Goal: Feedback & Contribution: Contribute content

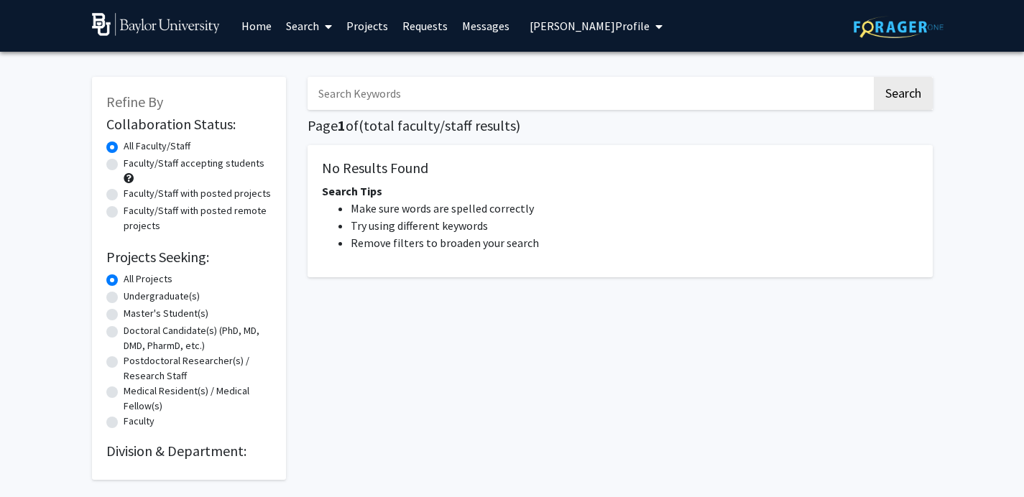
click at [234, 24] on link "Home" at bounding box center [256, 26] width 45 height 50
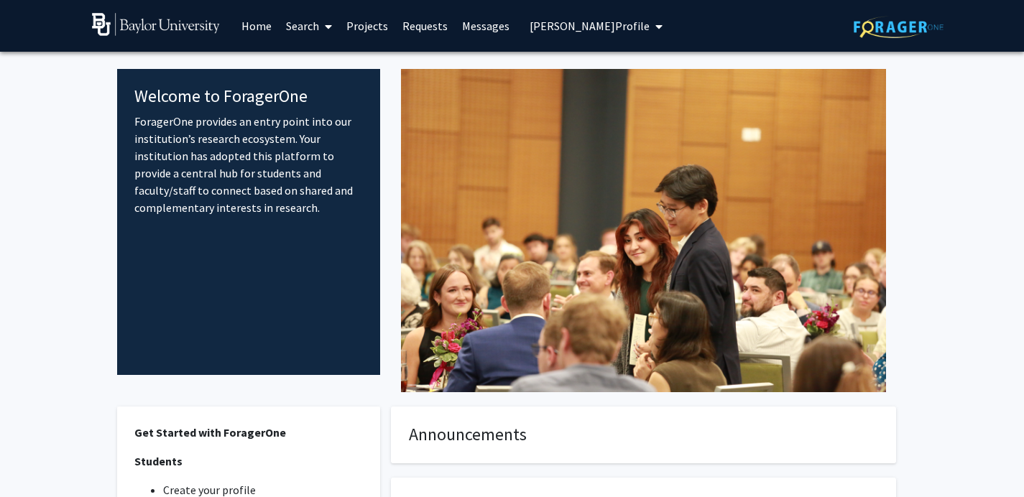
click at [238, 140] on p "ForagerOne provides an entry point into our institution’s research ecosystem. Y…" at bounding box center [248, 164] width 229 height 103
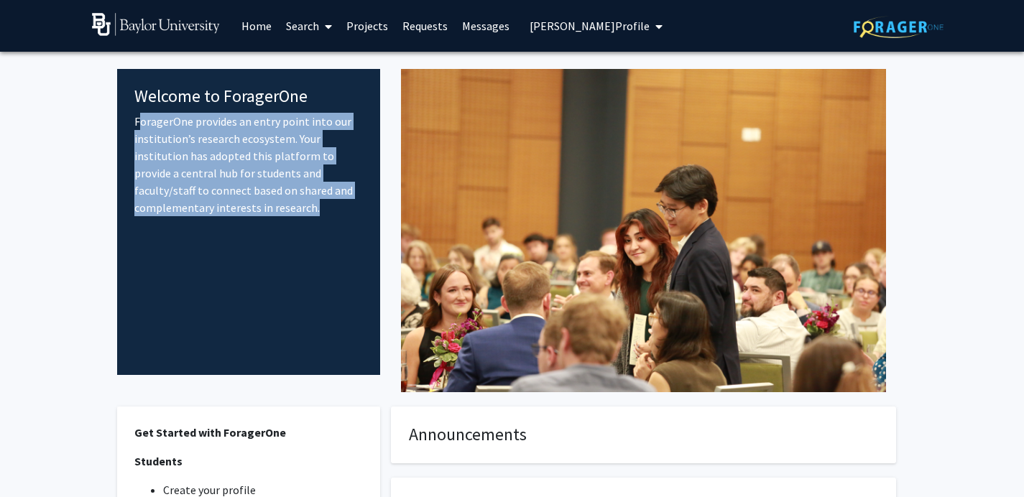
click at [238, 140] on p "ForagerOne provides an entry point into our institution’s research ecosystem. Y…" at bounding box center [248, 164] width 229 height 103
click at [202, 139] on p "ForagerOne provides an entry point into our institution’s research ecosystem. Y…" at bounding box center [248, 164] width 229 height 103
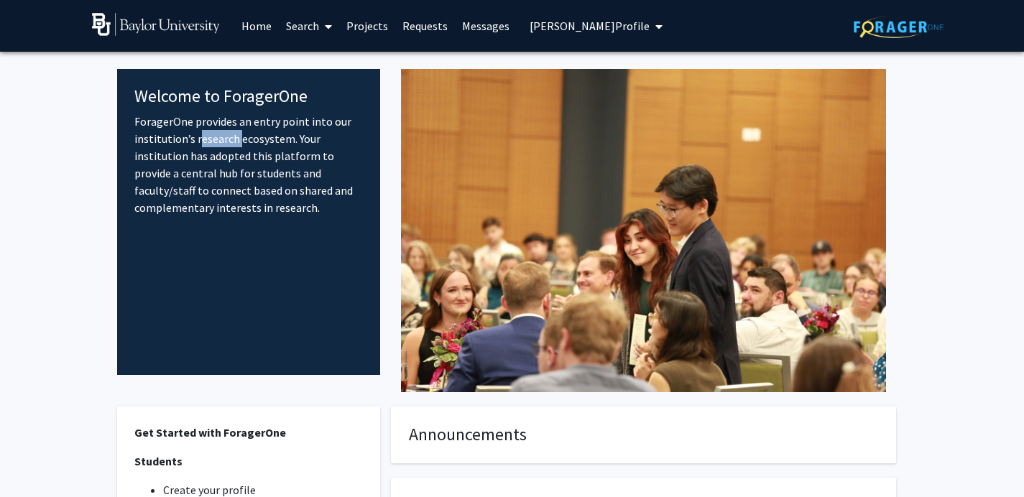
click at [202, 139] on p "ForagerOne provides an entry point into our institution’s research ecosystem. Y…" at bounding box center [248, 164] width 229 height 103
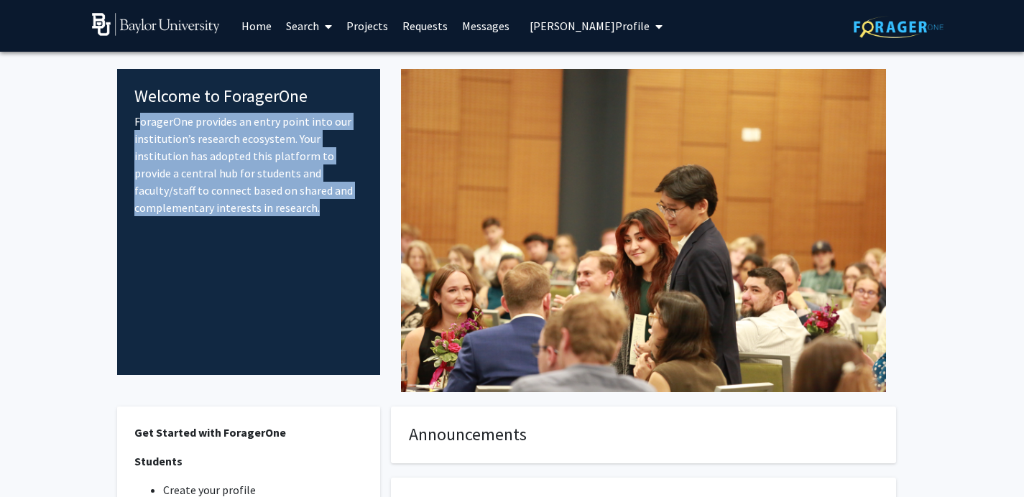
click at [202, 139] on p "ForagerOne provides an entry point into our institution’s research ecosystem. Y…" at bounding box center [248, 164] width 229 height 103
click at [256, 152] on p "ForagerOne provides an entry point into our institution’s research ecosystem. Y…" at bounding box center [248, 164] width 229 height 103
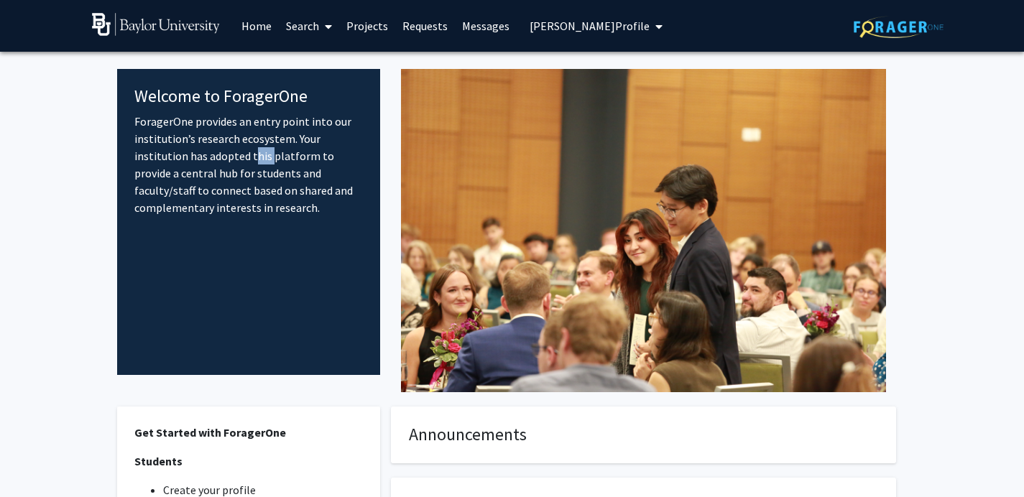
click at [256, 152] on p "ForagerOne provides an entry point into our institution’s research ecosystem. Y…" at bounding box center [248, 164] width 229 height 103
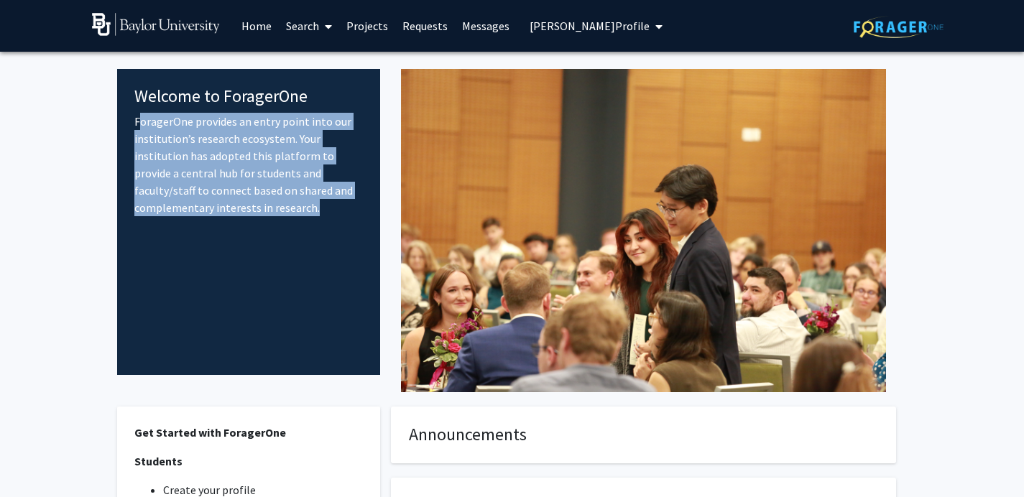
click at [256, 152] on p "ForagerOne provides an entry point into our institution’s research ecosystem. Y…" at bounding box center [248, 164] width 229 height 103
click at [223, 147] on p "ForagerOne provides an entry point into our institution’s research ecosystem. Y…" at bounding box center [248, 164] width 229 height 103
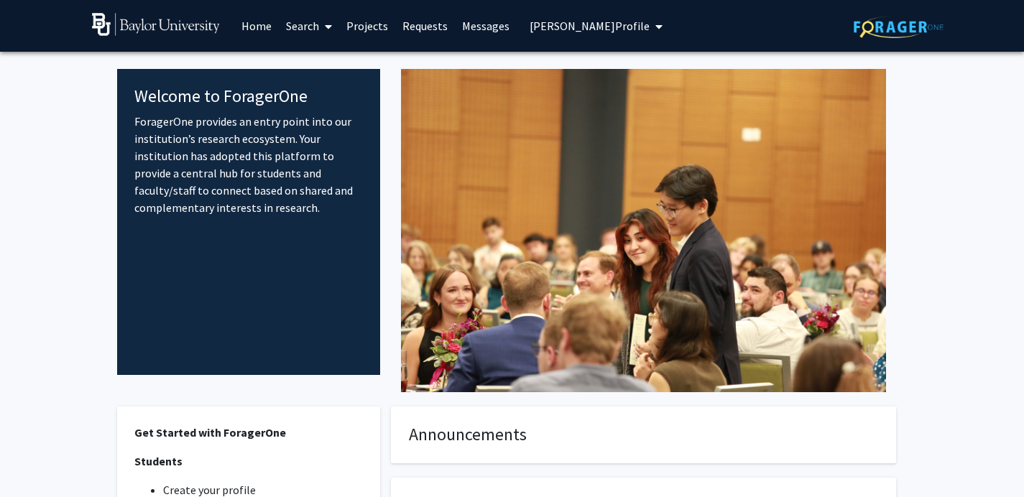
click at [223, 147] on p "ForagerOne provides an entry point into our institution’s research ecosystem. Y…" at bounding box center [248, 164] width 229 height 103
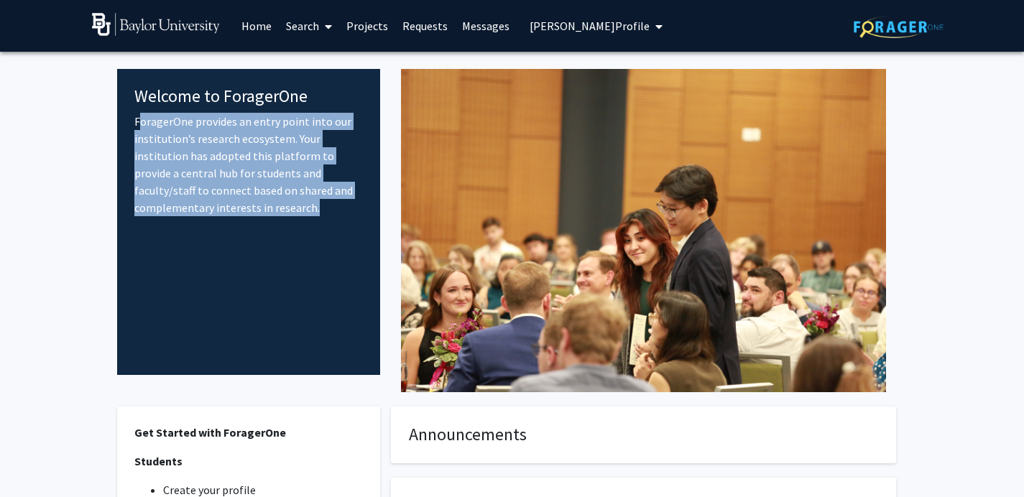
click at [277, 151] on p "ForagerOne provides an entry point into our institution’s research ecosystem. Y…" at bounding box center [248, 164] width 229 height 103
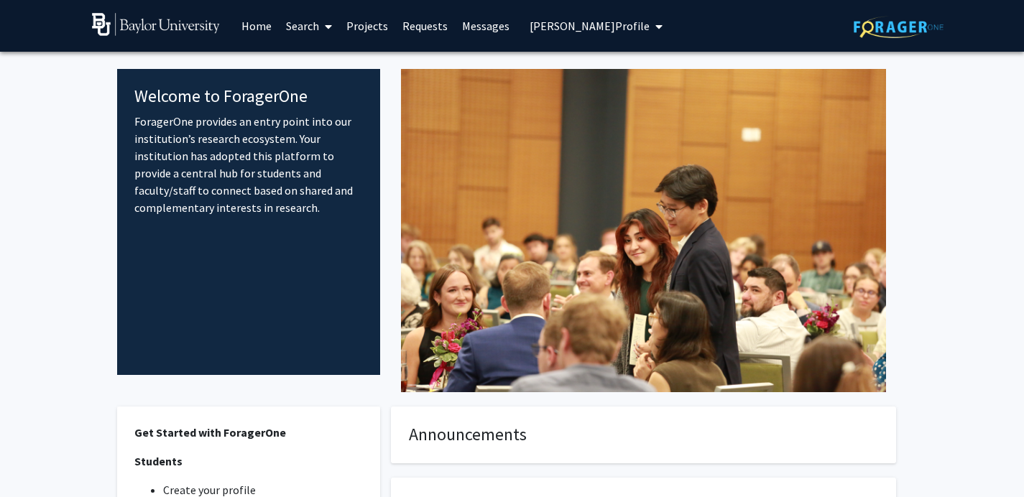
click at [609, 27] on span "[PERSON_NAME] Profile" at bounding box center [589, 26] width 120 height 14
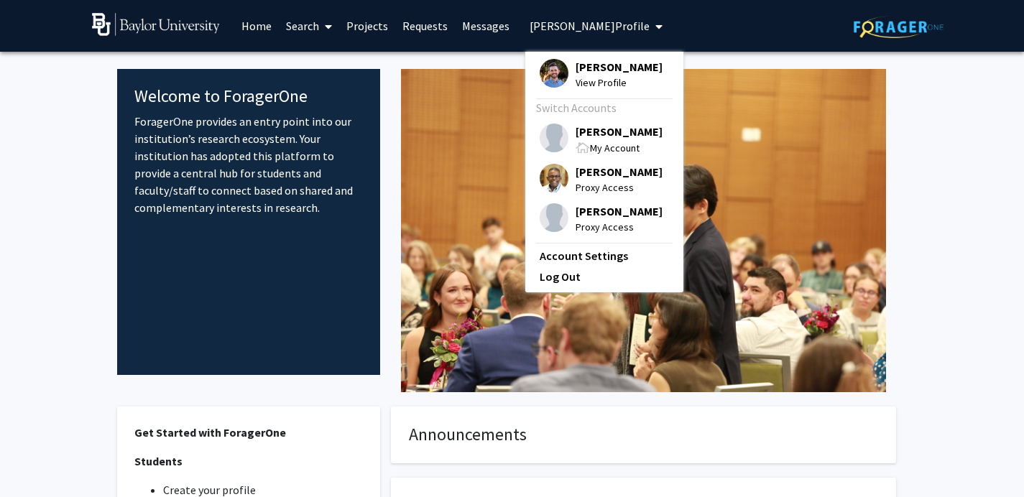
click at [613, 135] on span "[PERSON_NAME]" at bounding box center [618, 132] width 87 height 16
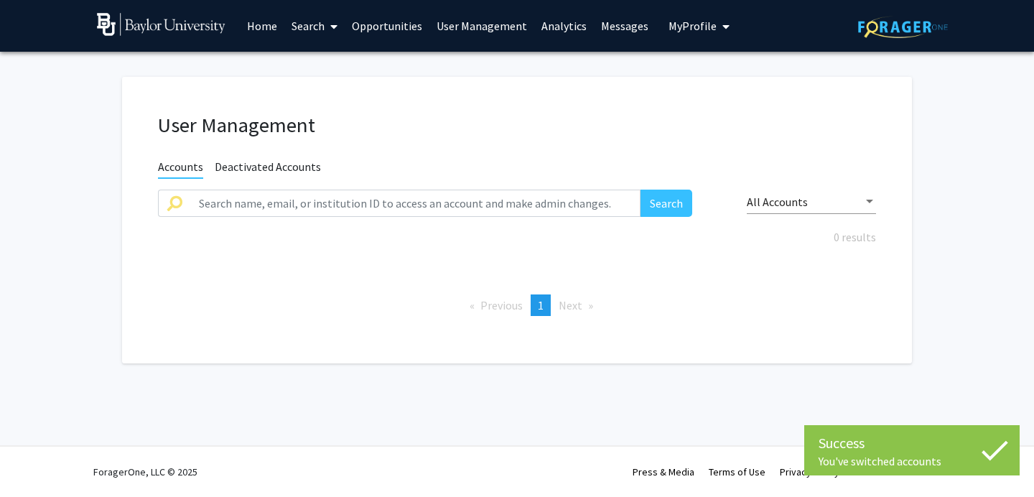
click at [270, 22] on link "Home" at bounding box center [262, 26] width 45 height 50
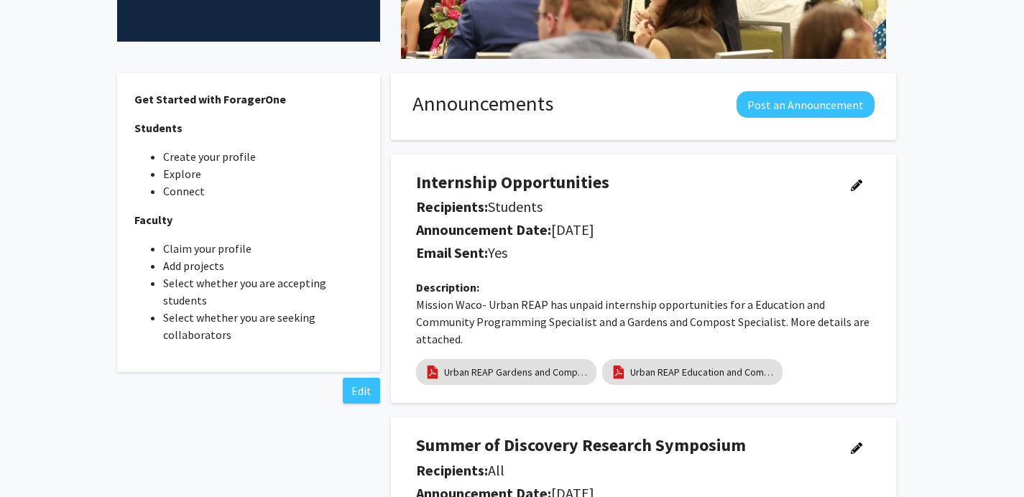
scroll to position [330, 0]
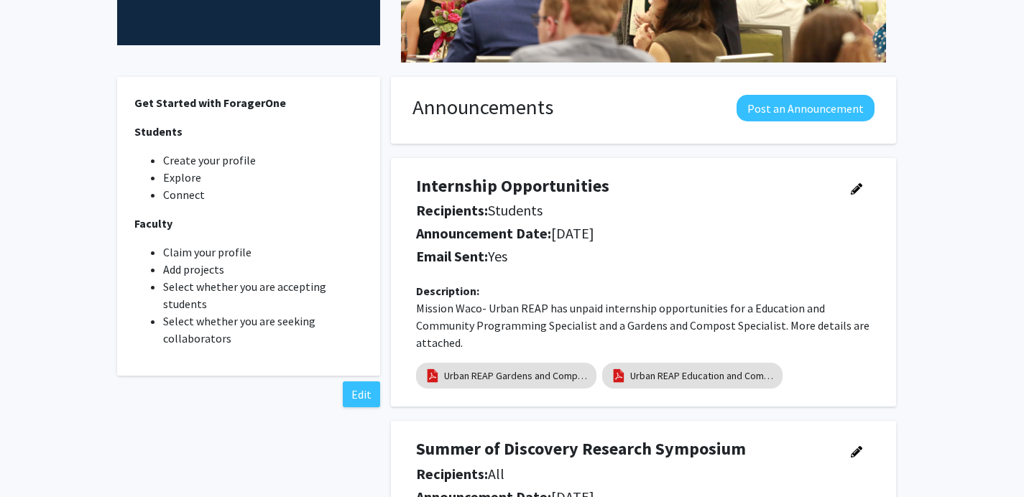
click at [261, 143] on div "Get Started with ForagerOne Students Create your profile Explore Connect Facult…" at bounding box center [249, 226] width 264 height 299
click at [251, 154] on li "Create your profile" at bounding box center [263, 160] width 200 height 17
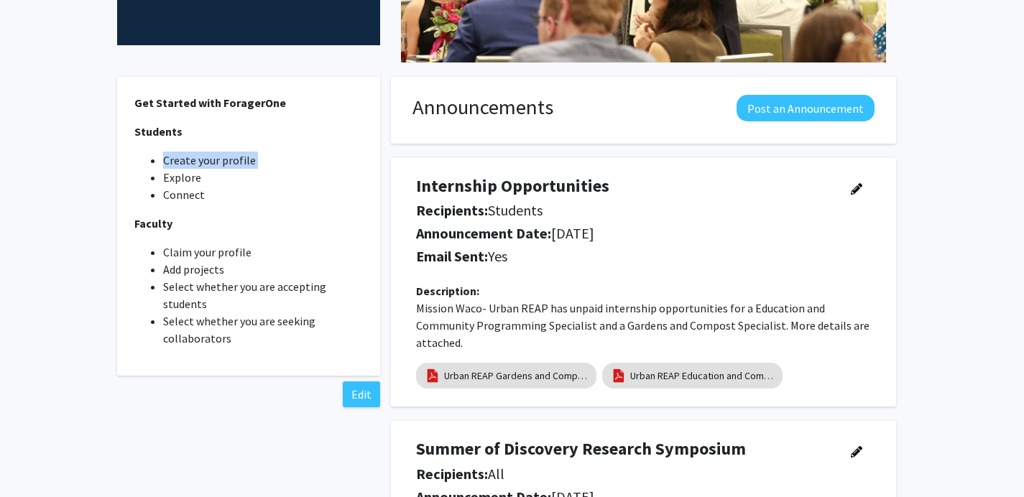
click at [213, 163] on li "Create your profile" at bounding box center [263, 160] width 200 height 17
click at [205, 172] on li "Explore" at bounding box center [263, 177] width 200 height 17
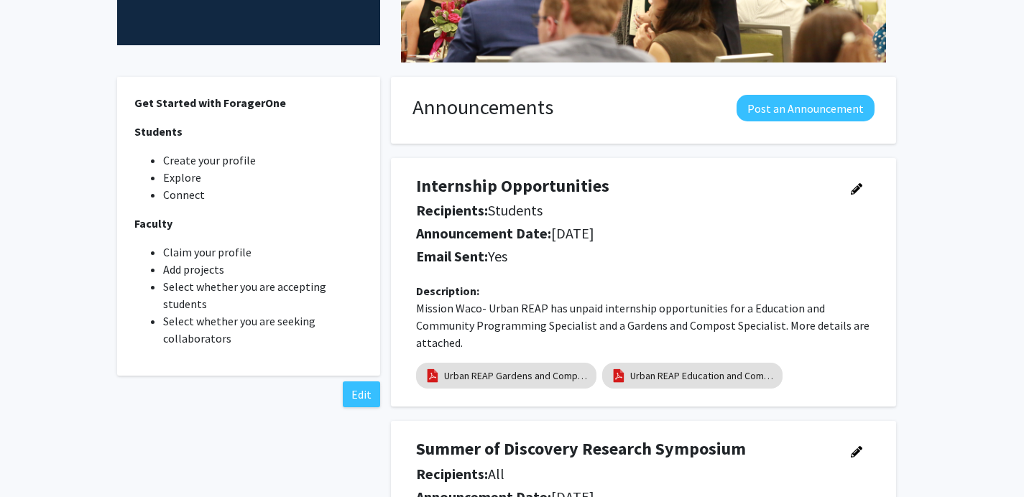
click at [205, 172] on li "Explore" at bounding box center [263, 177] width 200 height 17
click at [248, 154] on li "Create your profile" at bounding box center [263, 160] width 200 height 17
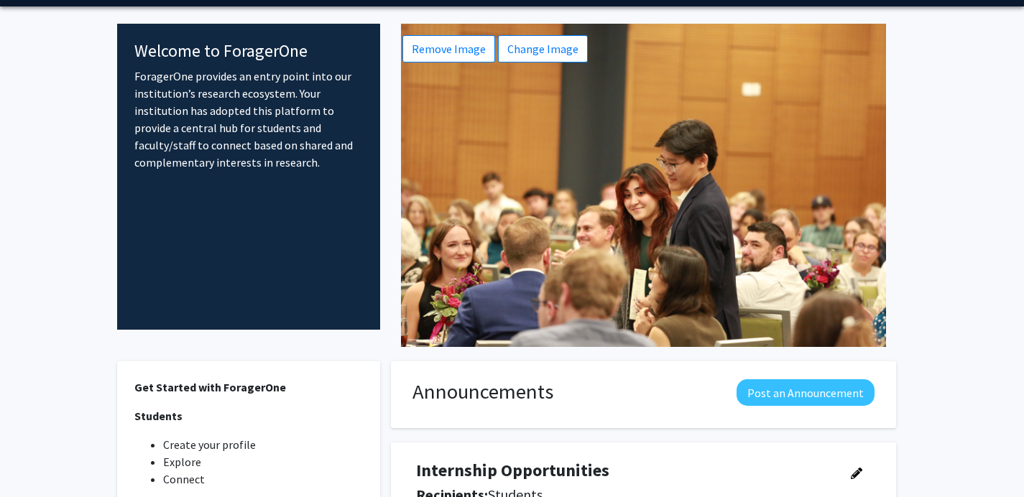
scroll to position [0, 0]
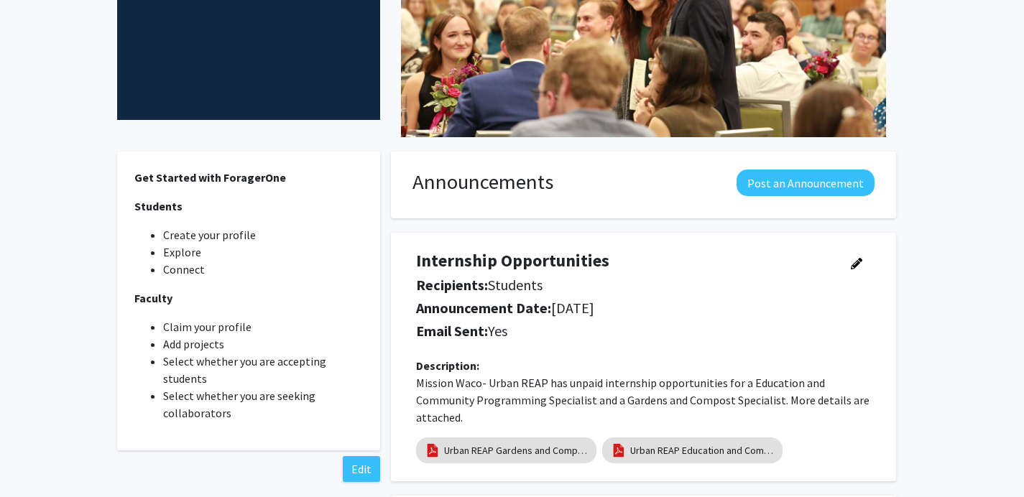
scroll to position [257, 0]
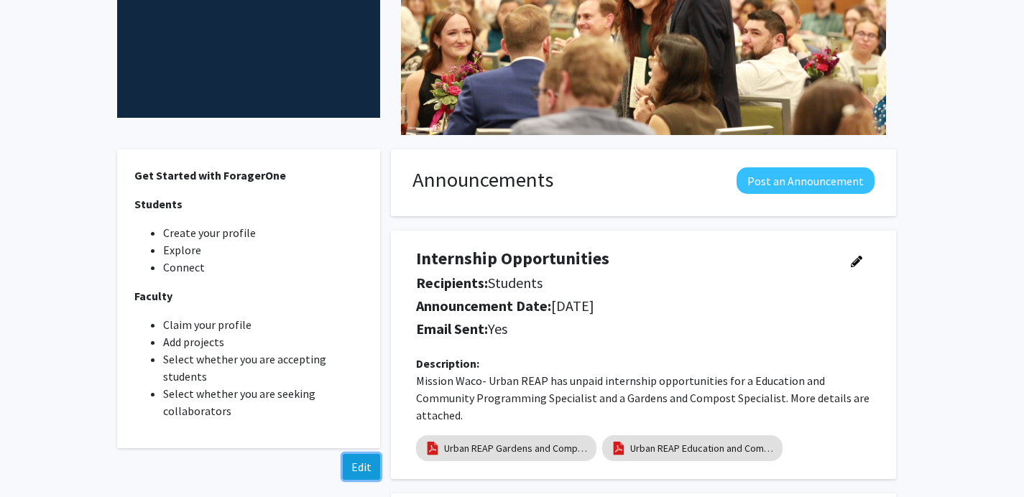
click at [351, 468] on button "Edit" at bounding box center [361, 467] width 37 height 26
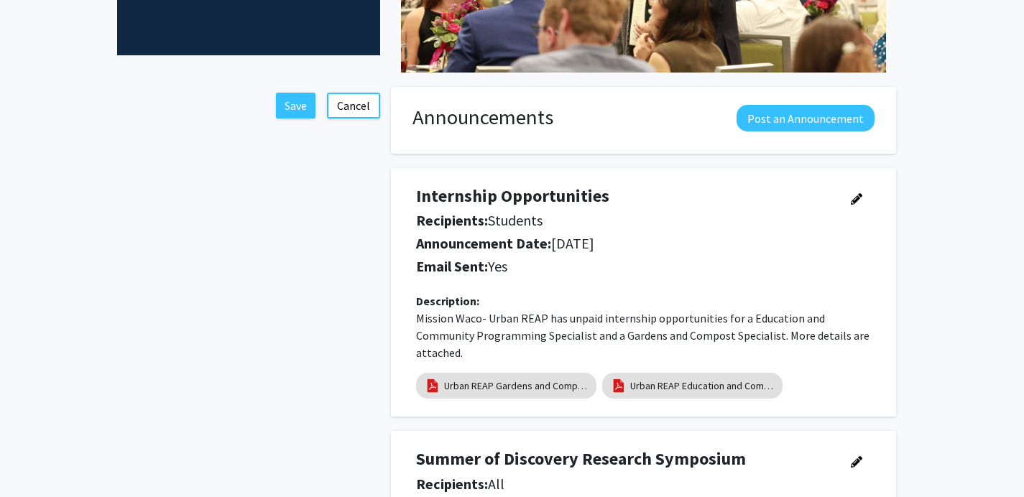
scroll to position [294, 0]
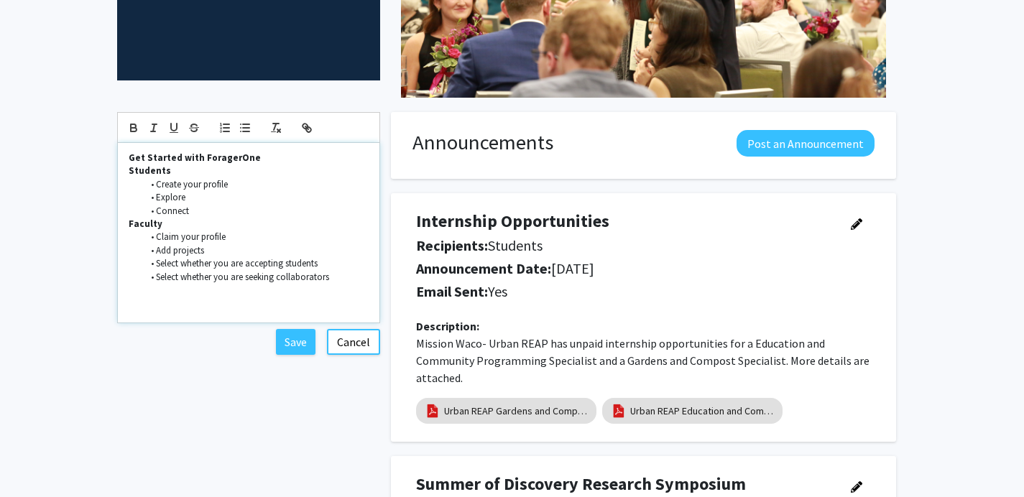
click at [208, 187] on li "Create your profile" at bounding box center [255, 184] width 226 height 13
click at [229, 188] on li "Create your profile" at bounding box center [255, 184] width 226 height 13
click at [266, 159] on p "Get Started with ForagerOne" at bounding box center [249, 158] width 241 height 13
click at [298, 341] on button "Save" at bounding box center [296, 342] width 40 height 26
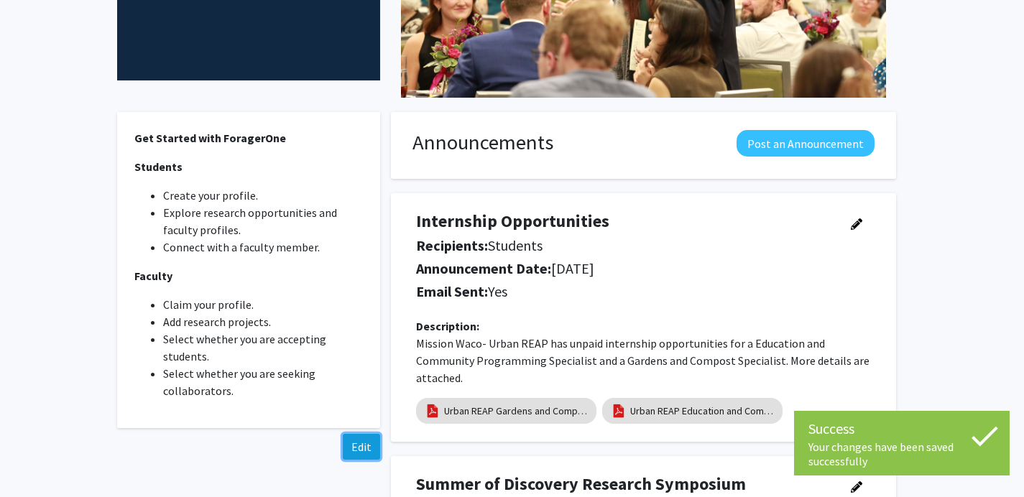
click at [353, 435] on button "Edit" at bounding box center [361, 447] width 37 height 26
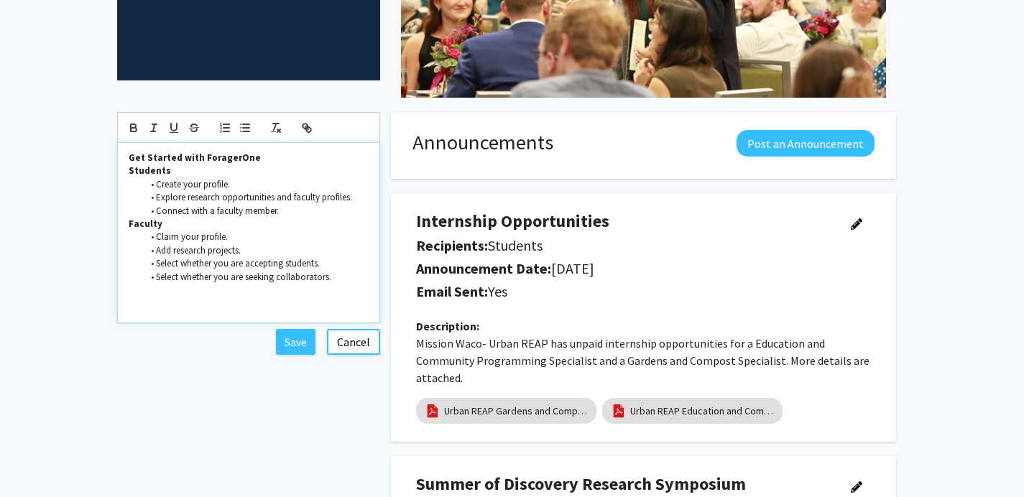
click at [251, 163] on p "Get Started with ForagerOne" at bounding box center [249, 158] width 241 height 13
click at [136, 168] on strong "Students" at bounding box center [150, 170] width 42 height 12
click at [126, 167] on div "Get Started with ForagerOne Students Create your profile. Explore research oppo…" at bounding box center [249, 233] width 262 height 180
click at [358, 350] on button "Cancel" at bounding box center [353, 342] width 53 height 26
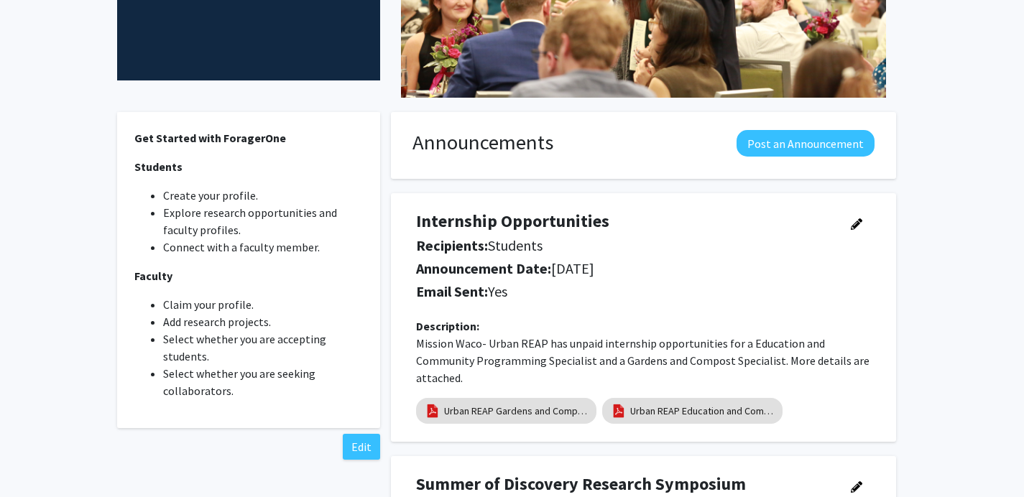
scroll to position [254, 0]
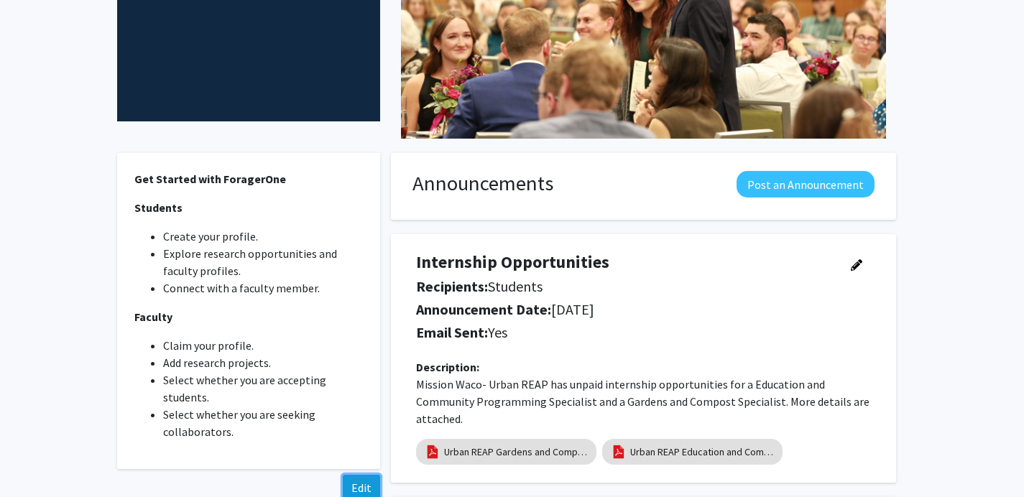
click at [364, 482] on button "Edit" at bounding box center [361, 488] width 37 height 26
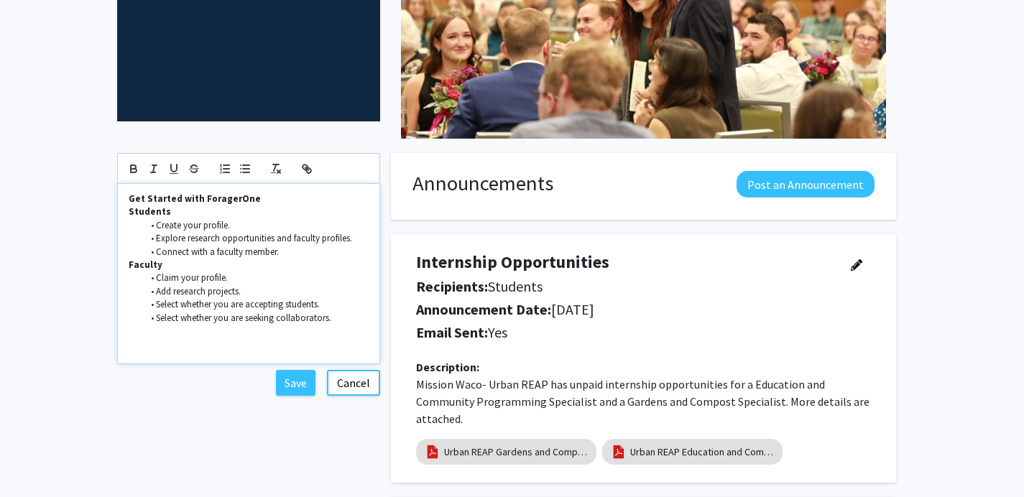
click at [269, 229] on li "Create your profile." at bounding box center [255, 225] width 226 height 13
click at [302, 391] on button "Save" at bounding box center [296, 383] width 40 height 26
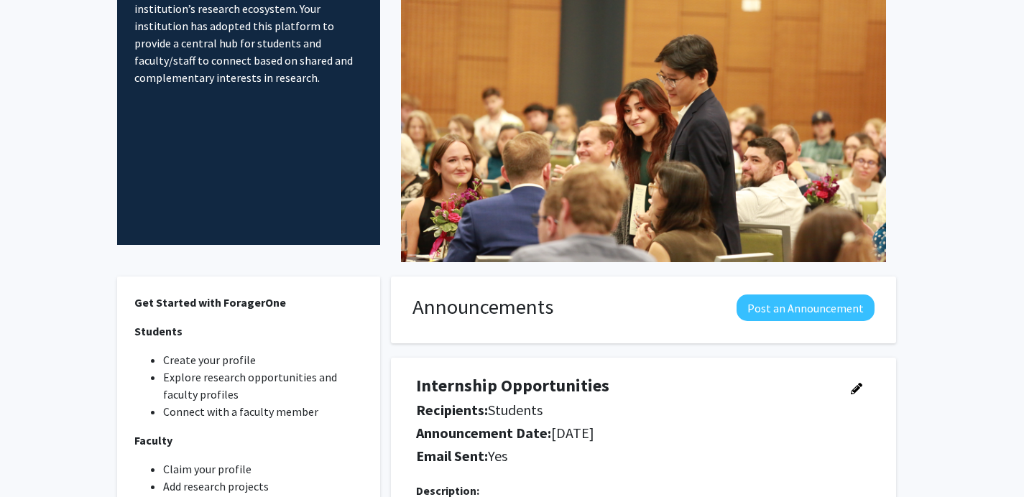
scroll to position [0, 0]
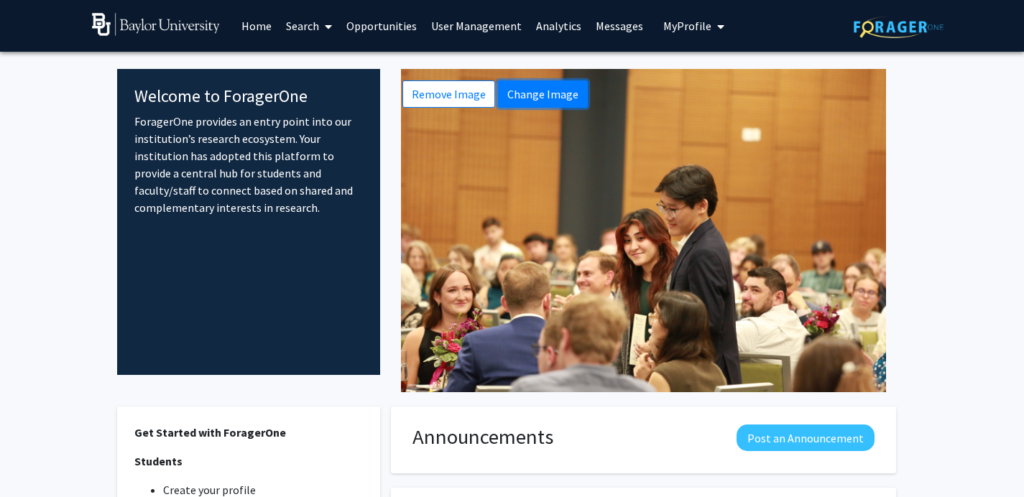
click at [514, 101] on button "Change Image" at bounding box center [543, 93] width 90 height 27
click at [216, 127] on p "ForagerOne provides an entry point into our institution’s research ecosystem. Y…" at bounding box center [248, 164] width 229 height 103
click at [216, 126] on p "ForagerOne provides an entry point into our institution’s research ecosystem. Y…" at bounding box center [248, 164] width 229 height 103
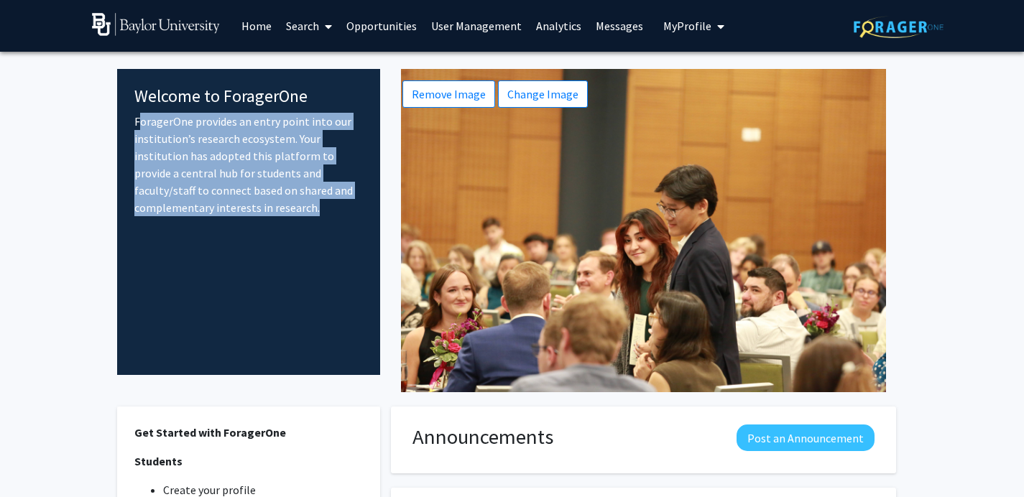
click at [218, 151] on p "ForagerOne provides an entry point into our institution’s research ecosystem. Y…" at bounding box center [248, 164] width 229 height 103
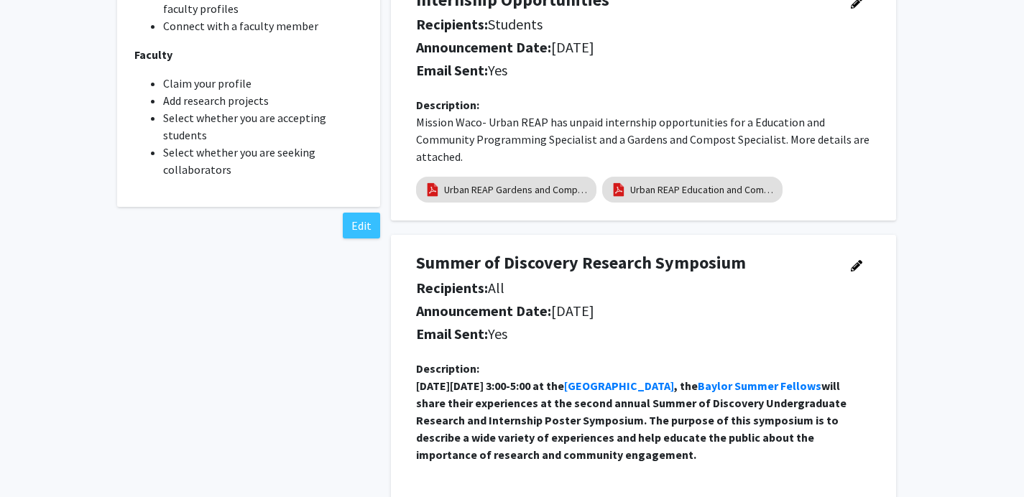
scroll to position [343, 0]
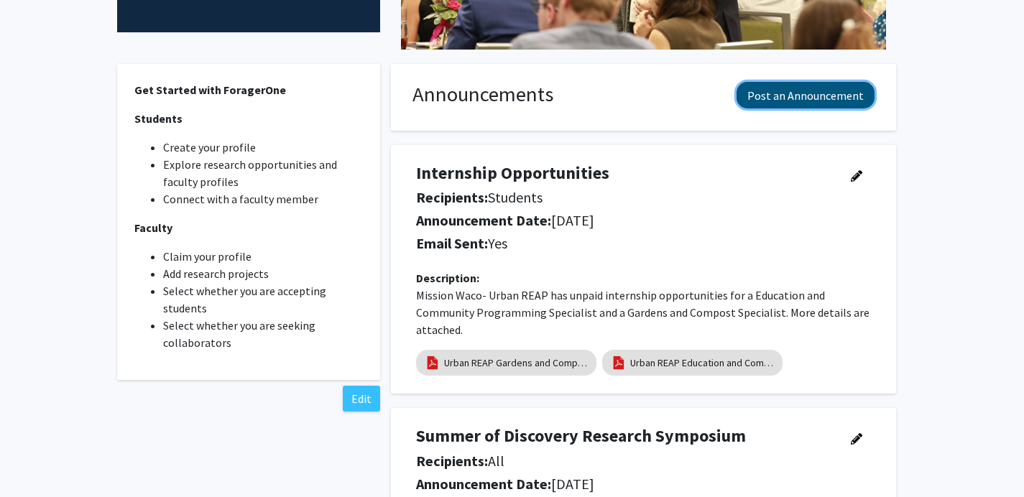
click at [855, 106] on button "Post an Announcement" at bounding box center [805, 95] width 138 height 27
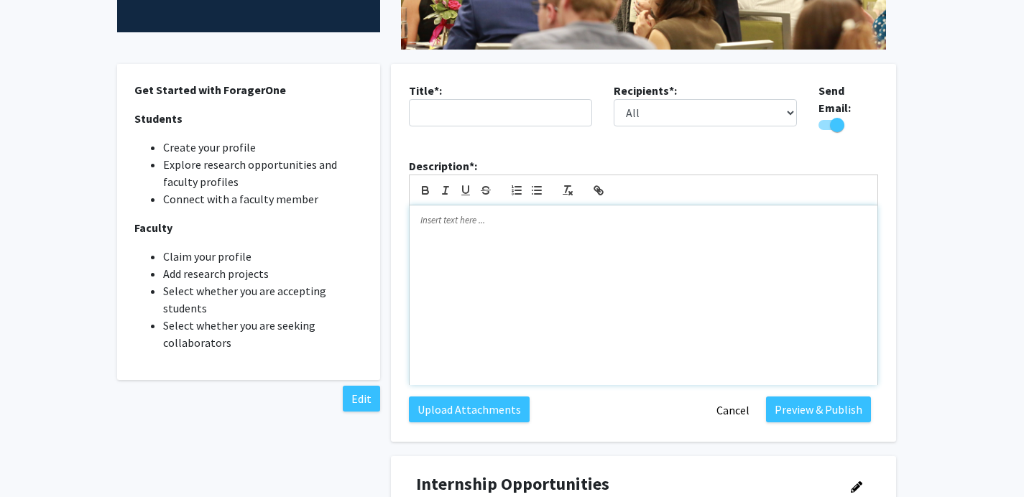
click at [635, 256] on div at bounding box center [643, 295] width 468 height 180
click at [507, 110] on input "text" at bounding box center [500, 112] width 183 height 27
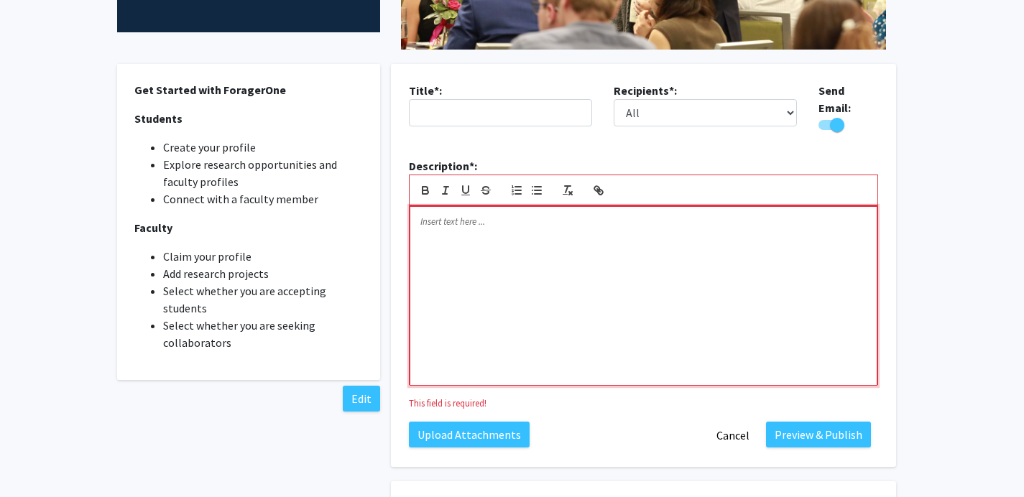
click at [602, 292] on div at bounding box center [643, 296] width 468 height 180
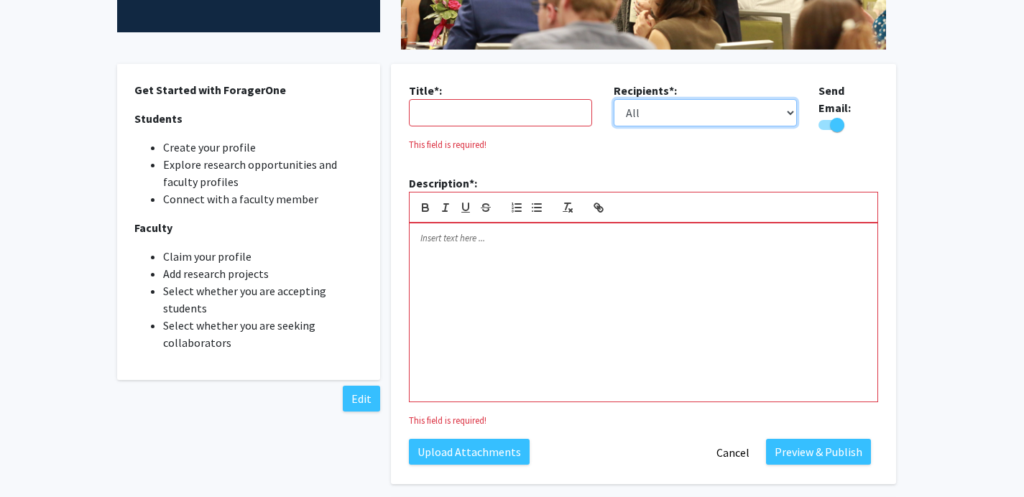
click at [627, 124] on select "All Faculty Students" at bounding box center [704, 112] width 183 height 27
click at [674, 116] on select "All Faculty Students" at bounding box center [704, 112] width 183 height 27
click at [749, 444] on button "Cancel" at bounding box center [733, 452] width 52 height 27
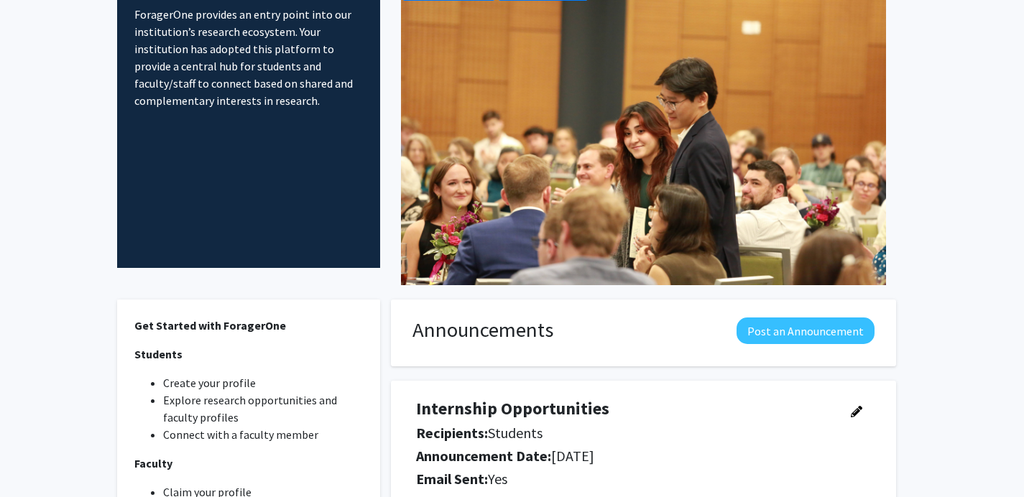
scroll to position [0, 0]
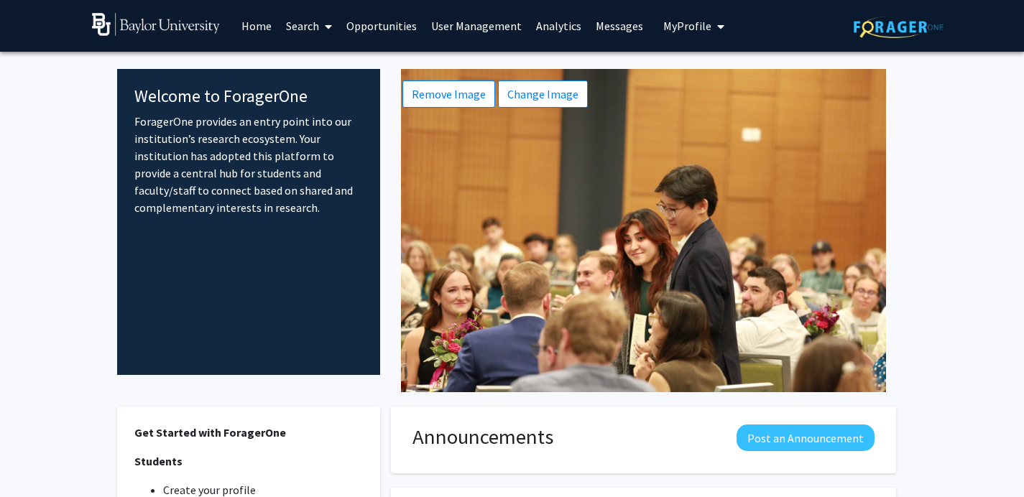
click at [685, 14] on button "My Profile" at bounding box center [694, 26] width 70 height 52
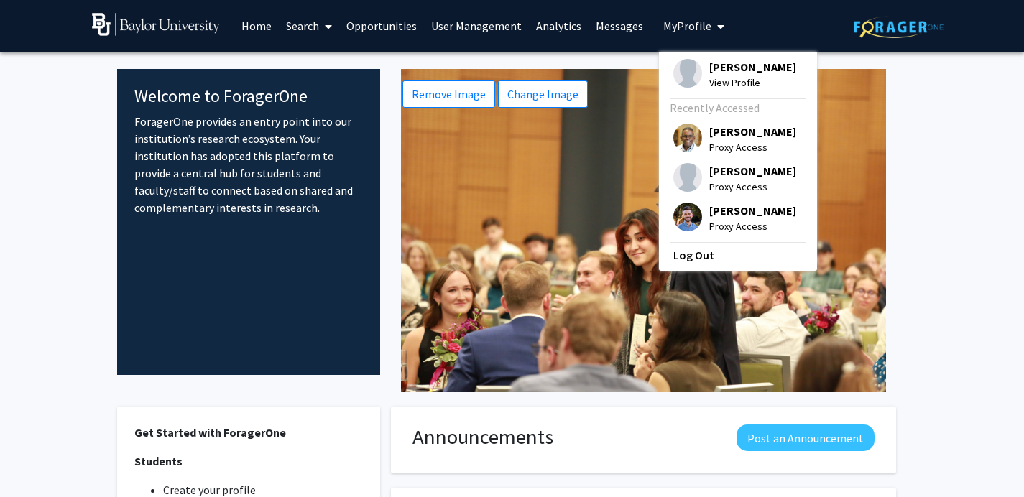
click at [722, 208] on span "[PERSON_NAME]" at bounding box center [752, 211] width 87 height 16
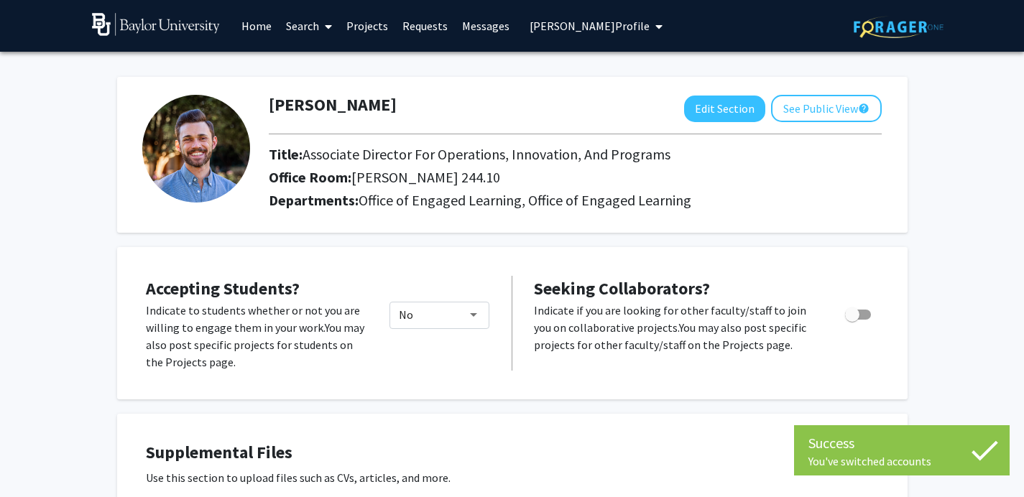
click at [244, 19] on link "Home" at bounding box center [256, 26] width 45 height 50
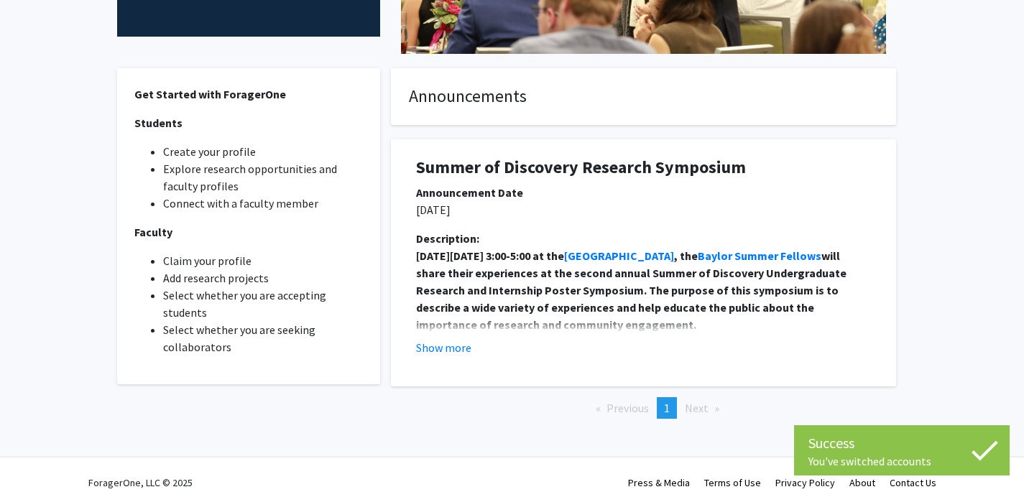
scroll to position [342, 0]
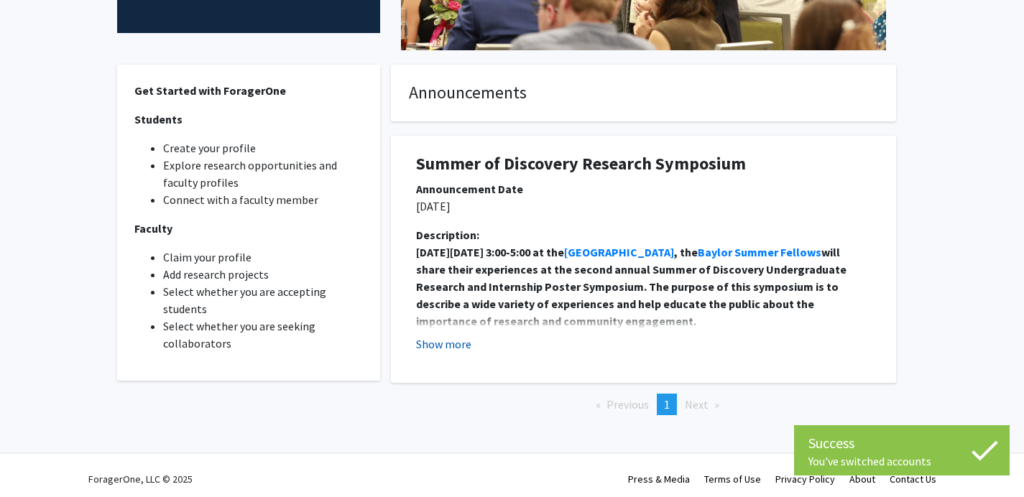
click at [455, 346] on button "Show more" at bounding box center [443, 343] width 55 height 17
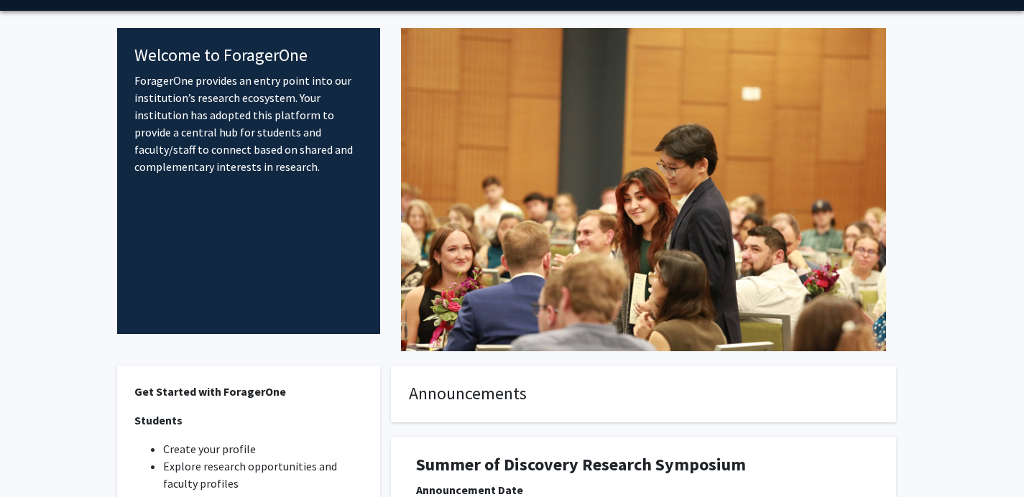
scroll to position [2, 0]
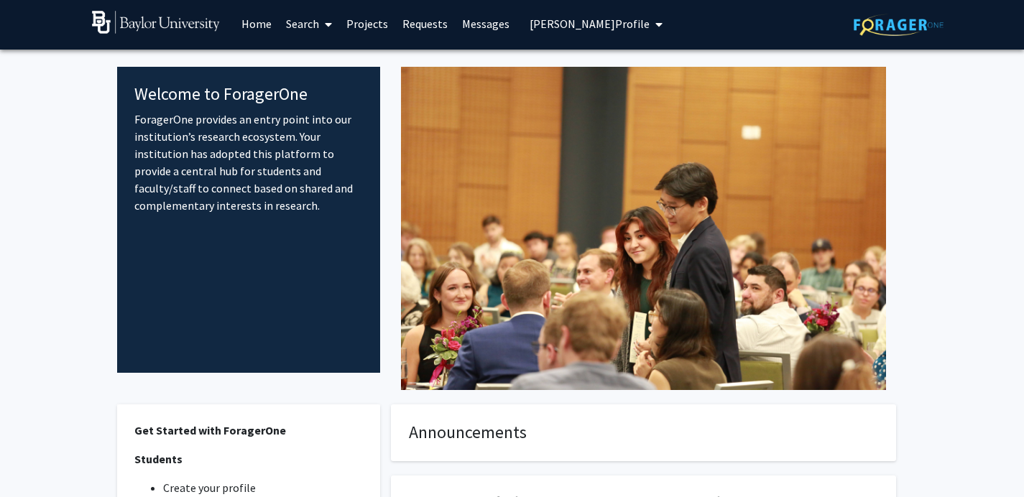
click at [597, 25] on span "[PERSON_NAME] Profile" at bounding box center [589, 24] width 120 height 14
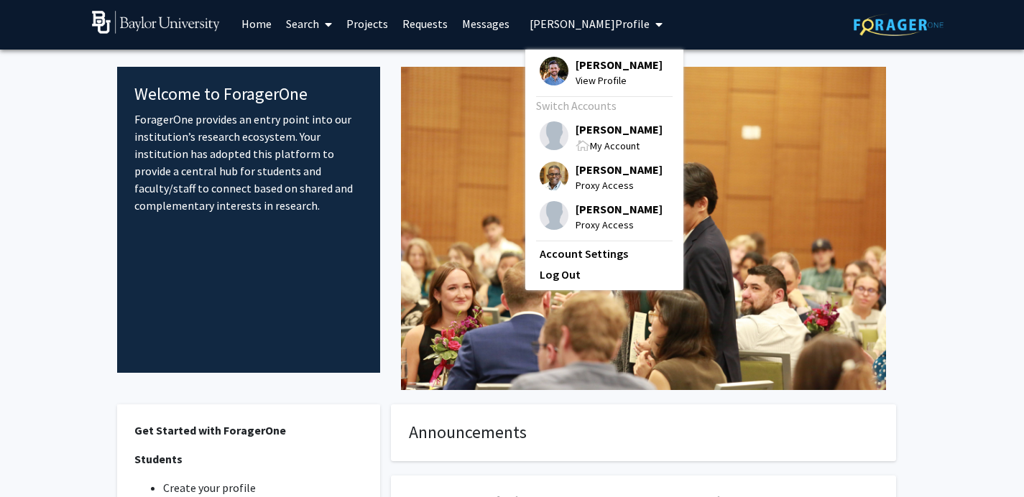
click at [591, 134] on span "[PERSON_NAME]" at bounding box center [618, 129] width 87 height 16
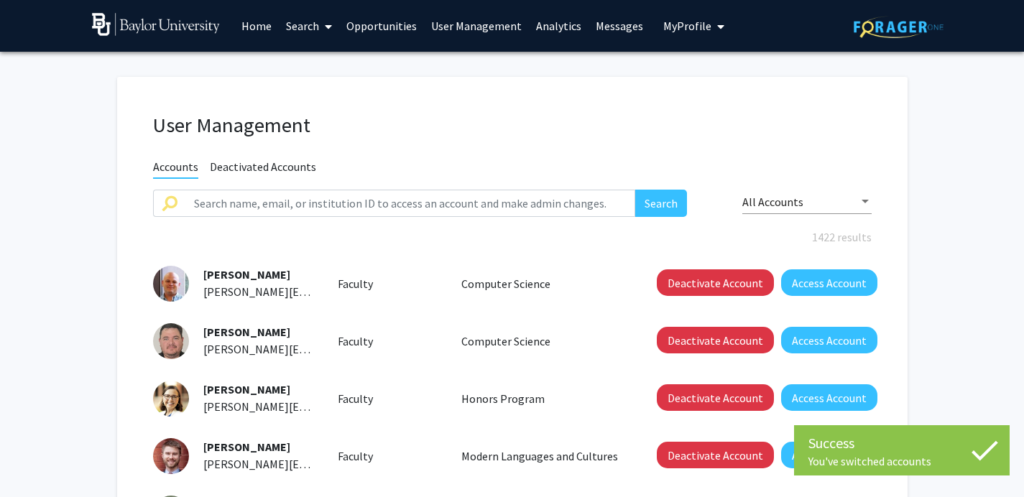
click at [256, 21] on link "Home" at bounding box center [256, 26] width 45 height 50
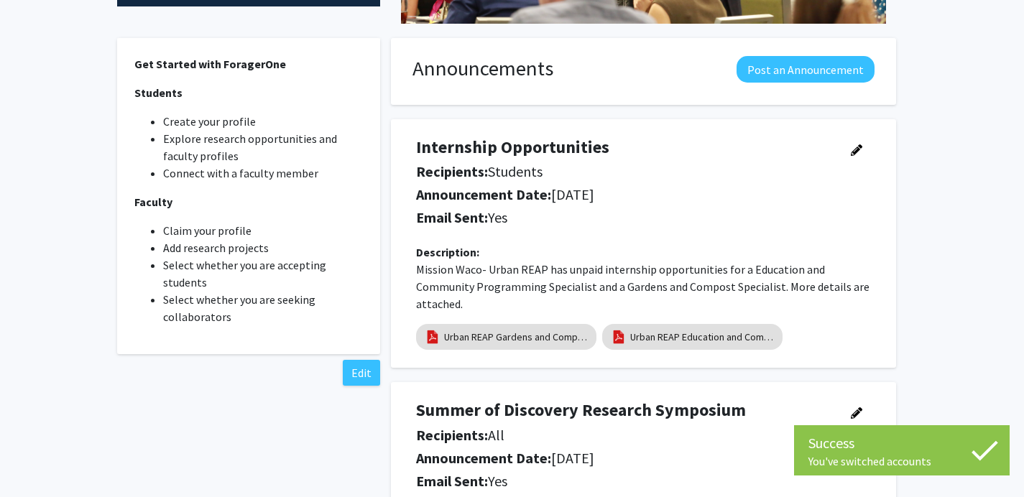
scroll to position [504, 0]
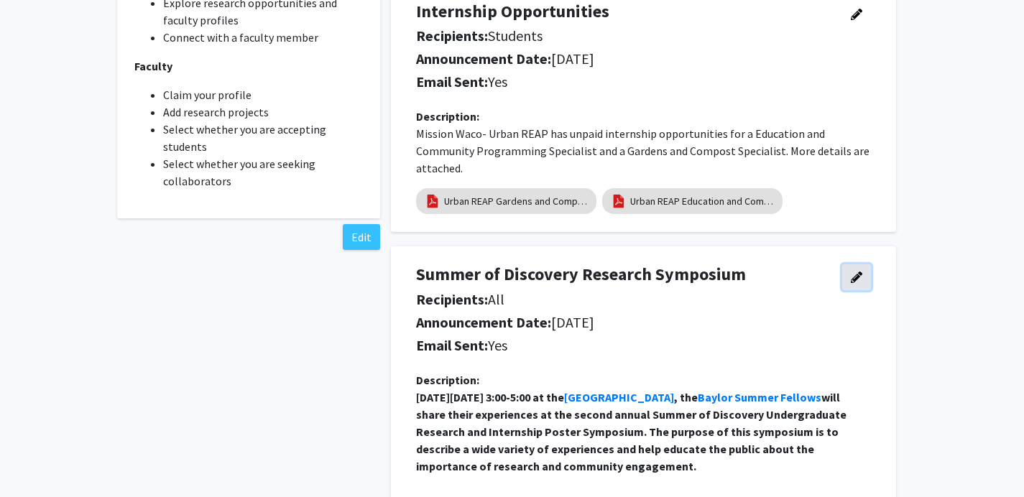
click at [859, 281] on icon "button" at bounding box center [855, 277] width 11 height 11
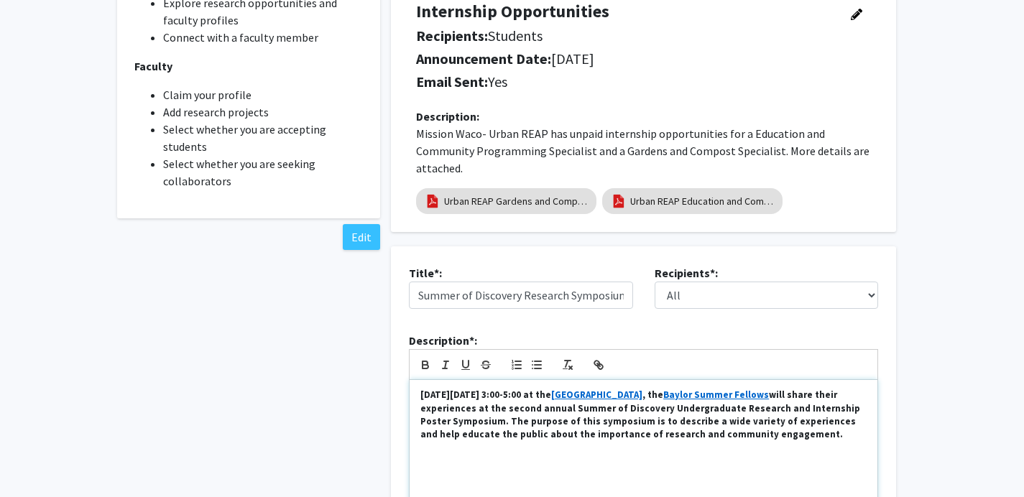
click at [546, 416] on strong "will share their experiences at the second annual Summer of Discovery Undergrad…" at bounding box center [641, 415] width 442 height 52
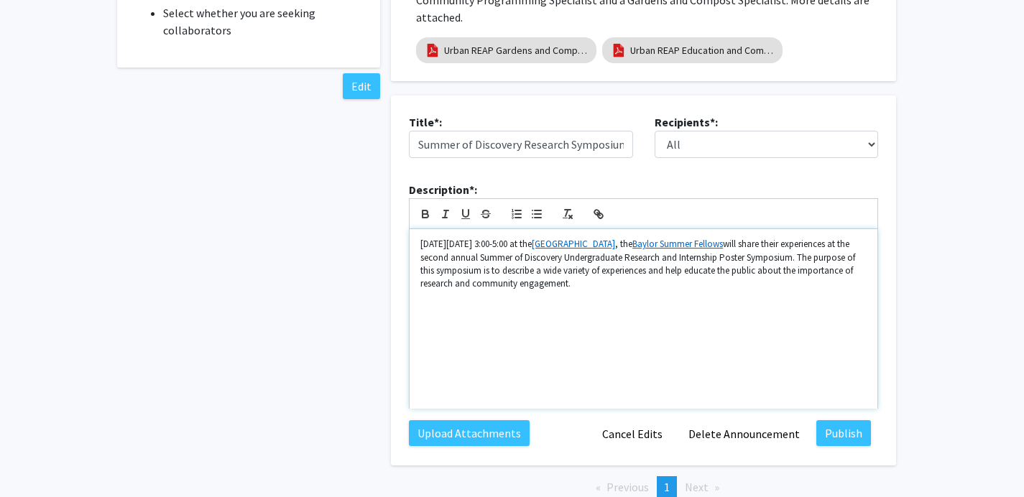
scroll to position [665, 0]
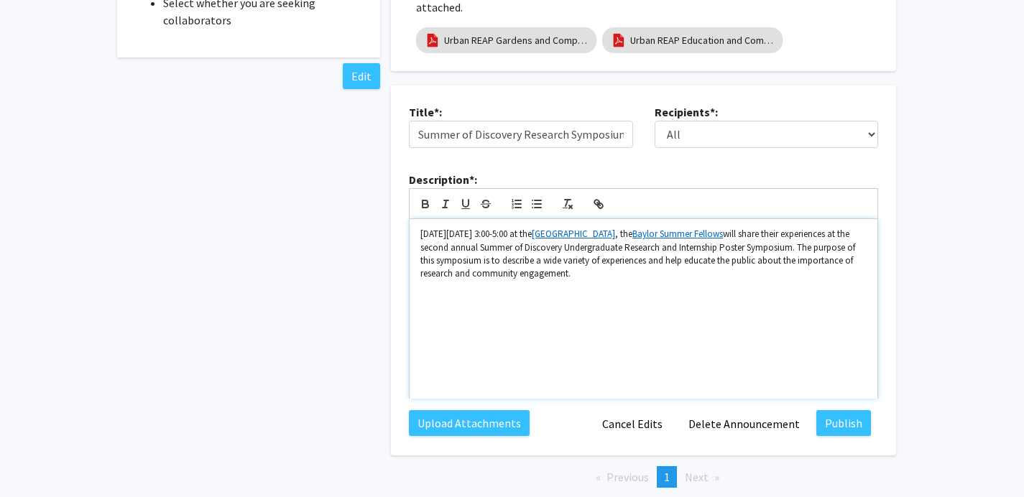
drag, startPoint x: 468, startPoint y: 424, endPoint x: 593, endPoint y: 473, distance: 133.5
click at [593, 473] on div "Announcements Post an Announcement Internship Opportunities Recipients: Student…" at bounding box center [643, 137] width 505 height 792
click at [845, 424] on button "Publish" at bounding box center [843, 423] width 55 height 26
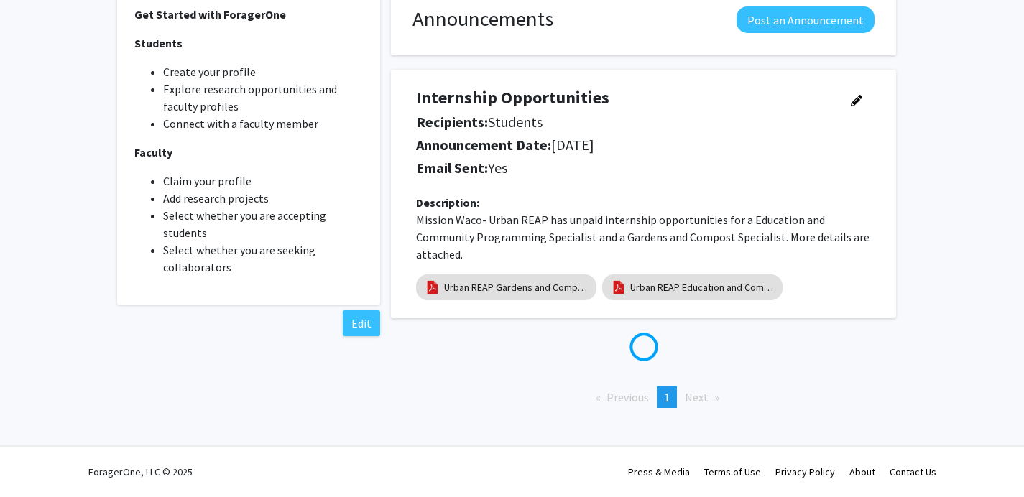
scroll to position [634, 0]
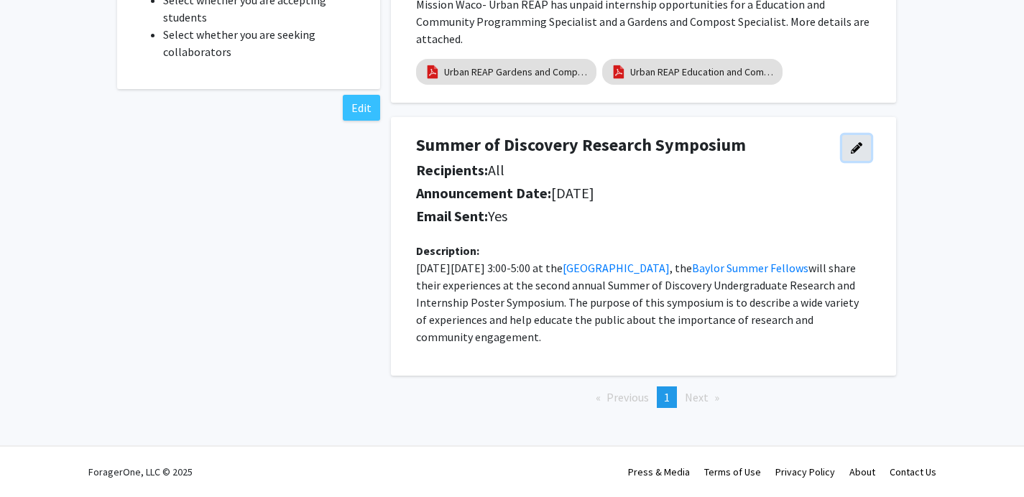
click at [856, 144] on icon "button" at bounding box center [855, 147] width 11 height 11
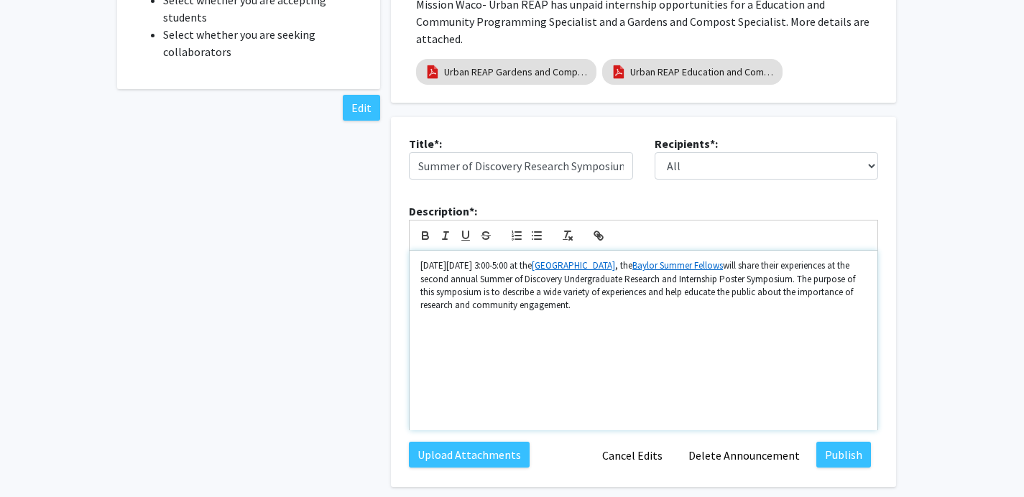
click at [567, 273] on p "[DATE][DATE] 3:00-5:00 at the [GEOGRAPHIC_DATA] , the Baylor Summer Fellows wil…" at bounding box center [643, 285] width 446 height 53
click at [570, 267] on p "[DATE][DATE] 3:00-5:00 at the [GEOGRAPHIC_DATA] , the Baylor Summer Fellows wil…" at bounding box center [643, 285] width 446 height 53
click at [787, 313] on div "[DATE][DATE] 3:00-5:00pm at the [GEOGRAPHIC_DATA] , the Baylor Summer Fellows w…" at bounding box center [643, 341] width 468 height 180
click at [734, 294] on p "[DATE][DATE] 3:00-5:00pm at the [GEOGRAPHIC_DATA] , the Baylor Summer Fellows w…" at bounding box center [643, 285] width 446 height 53
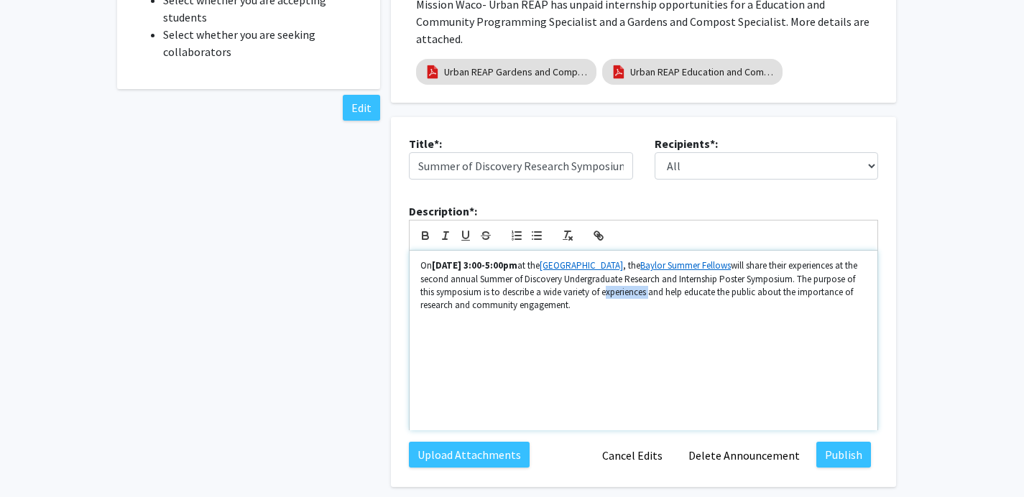
click at [734, 294] on p "[DATE][DATE] 3:00-5:00pm at the [GEOGRAPHIC_DATA] , the Baylor Summer Fellows w…" at bounding box center [643, 285] width 446 height 53
click at [618, 272] on p "[DATE][DATE] 3:00-5:00pm at the [GEOGRAPHIC_DATA] , the Baylor Summer Fellows w…" at bounding box center [643, 285] width 446 height 53
click at [588, 279] on p "[DATE][DATE] 3:00-5:00pm at the [GEOGRAPHIC_DATA] , the Baylor Summer Fellows w…" at bounding box center [643, 285] width 446 height 53
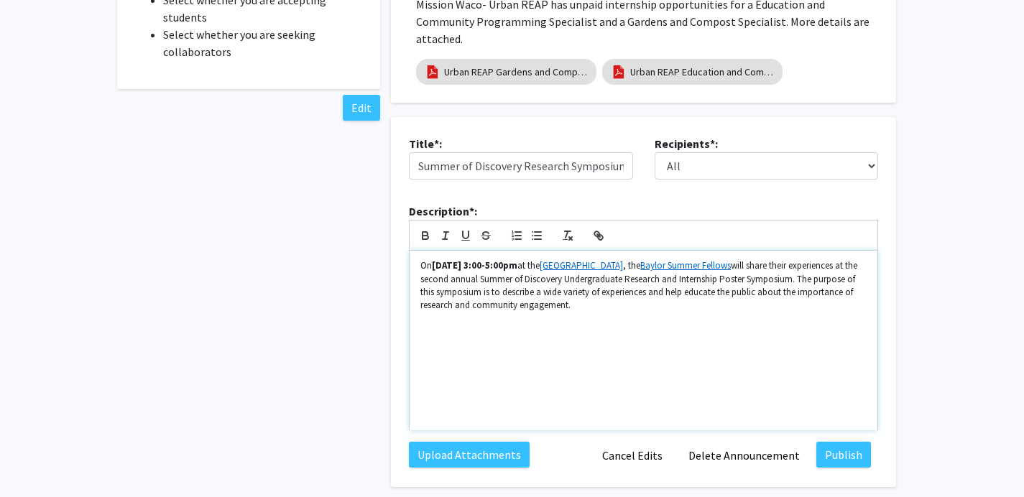
click at [588, 279] on p "[DATE][DATE] 3:00-5:00pm at the [GEOGRAPHIC_DATA] , the Baylor Summer Fellows w…" at bounding box center [643, 285] width 446 height 53
click at [632, 293] on p "[DATE][DATE] 3:00-5:00pm at the [GEOGRAPHIC_DATA] , the Baylor Summer Fellows w…" at bounding box center [643, 285] width 446 height 53
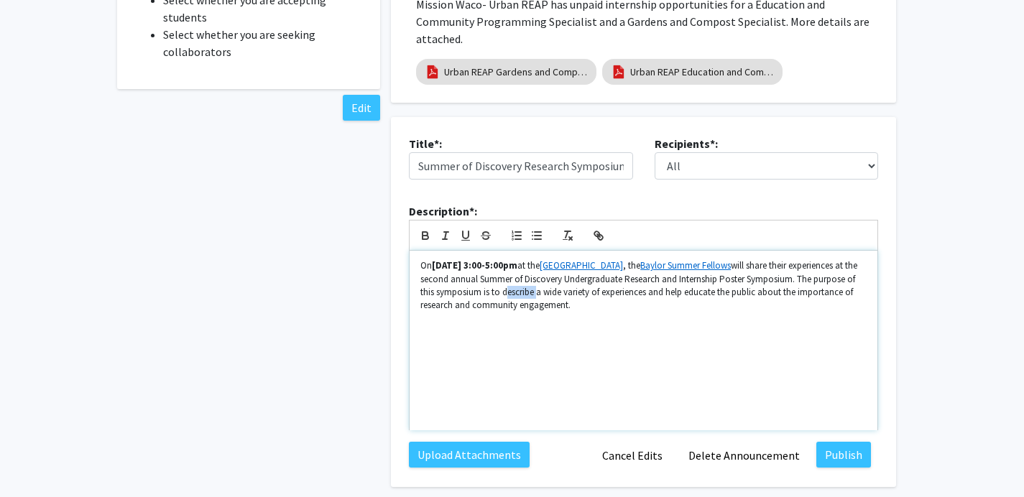
click at [694, 306] on p "[DATE][DATE] 3:00-5:00pm at the [GEOGRAPHIC_DATA] , the Baylor Summer Fellows w…" at bounding box center [643, 285] width 446 height 53
click at [827, 458] on button "Publish" at bounding box center [843, 455] width 55 height 26
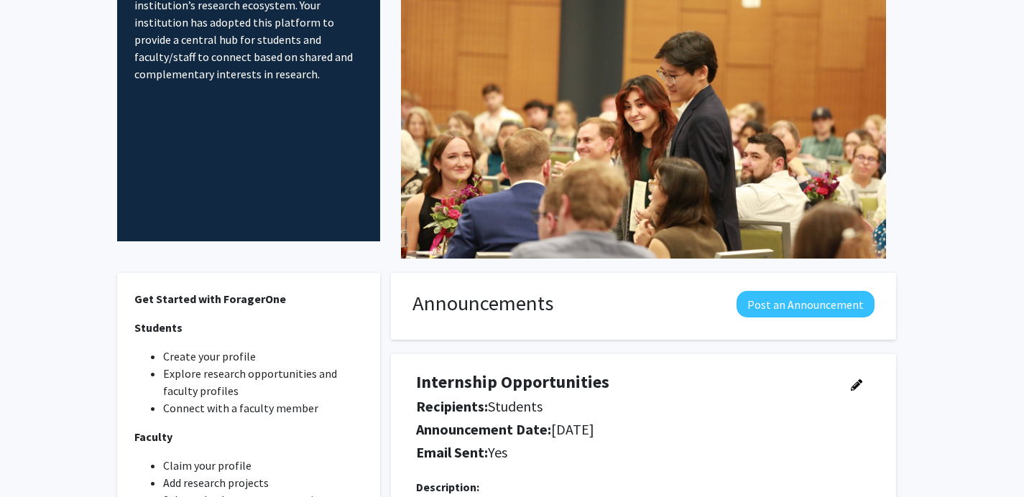
scroll to position [5, 0]
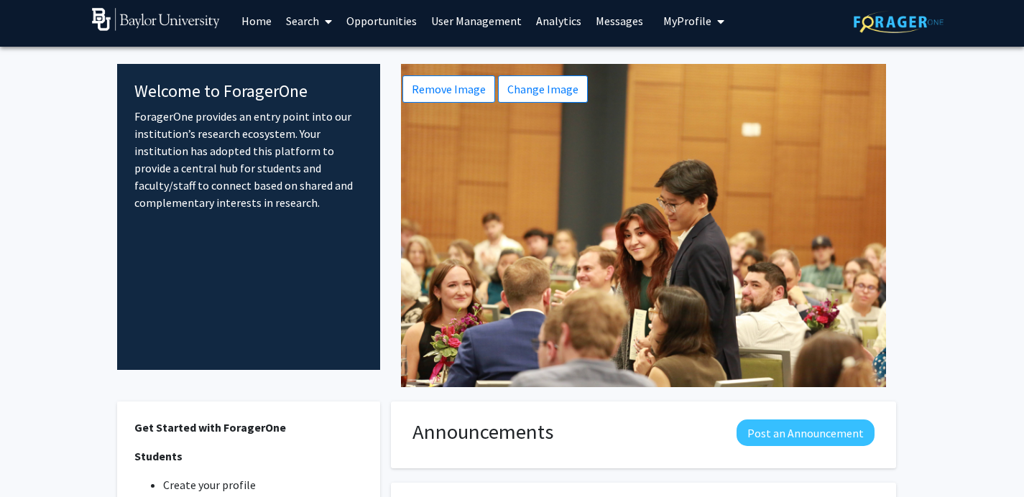
click at [157, 123] on p "ForagerOne provides an entry point into our institution’s research ecosystem. Y…" at bounding box center [248, 159] width 229 height 103
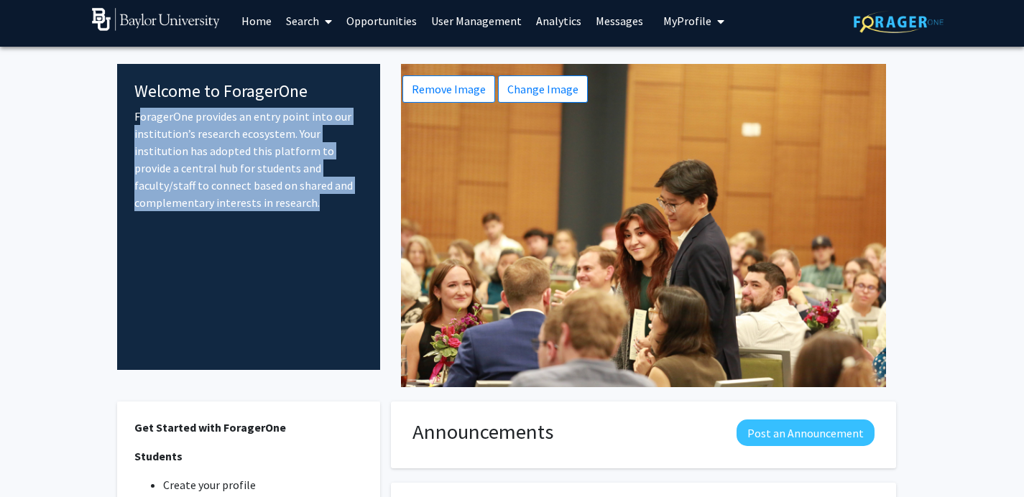
click at [164, 98] on h4 "Welcome to ForagerOne" at bounding box center [248, 91] width 229 height 21
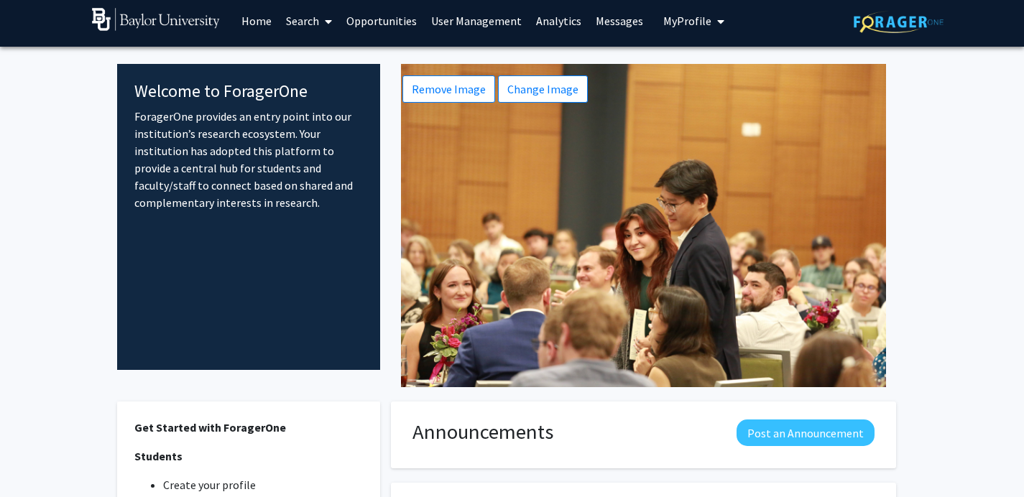
click at [164, 98] on h4 "Welcome to ForagerOne" at bounding box center [248, 91] width 229 height 21
